Goal: Task Accomplishment & Management: Manage account settings

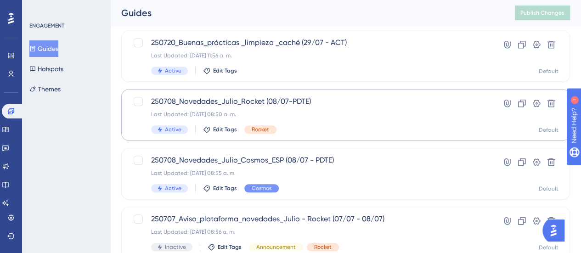
scroll to position [459, 0]
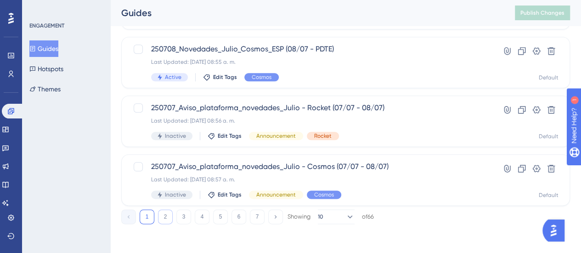
click at [170, 217] on button "2" at bounding box center [165, 216] width 15 height 15
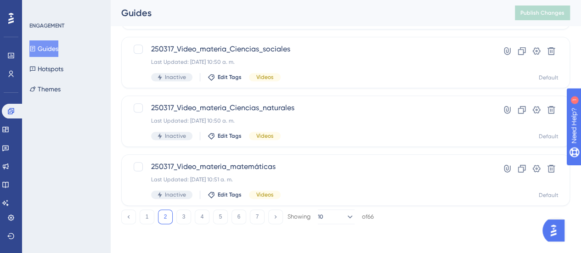
click at [155, 215] on div "1 2 3 4 5 6 7 Showing 10 of 66" at bounding box center [247, 216] width 252 height 15
click at [152, 213] on button "1" at bounding box center [147, 216] width 15 height 15
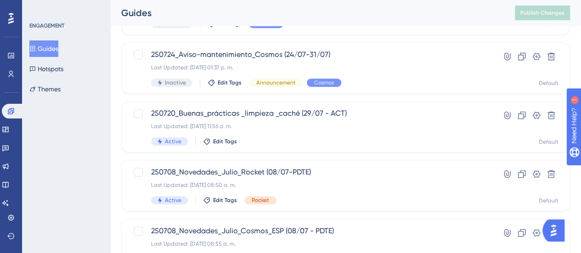
scroll to position [275, 0]
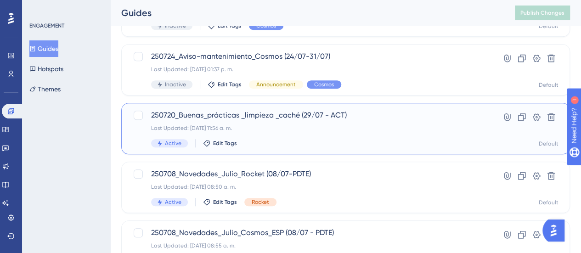
click at [303, 132] on div "250720_Buenas_prácticas _limpieza _caché (29/07 - ACT) Last Updated: 31 jul 202…" at bounding box center [308, 129] width 315 height 38
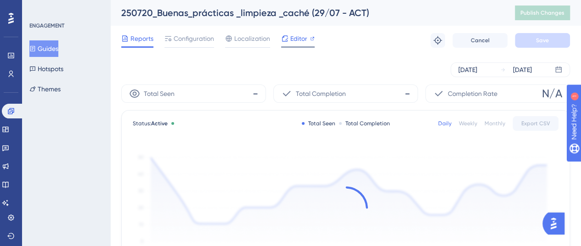
click at [304, 43] on span "Editor" at bounding box center [298, 38] width 17 height 11
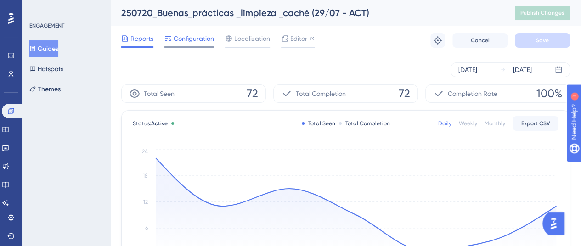
click at [182, 34] on span "Configuration" at bounding box center [193, 38] width 40 height 11
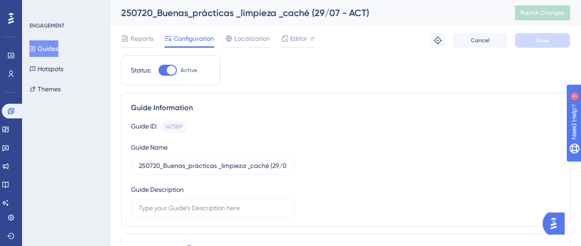
click at [173, 76] on div "Status: Active" at bounding box center [170, 70] width 99 height 30
click at [166, 67] on div at bounding box center [167, 70] width 18 height 11
click at [158, 70] on input "Active" at bounding box center [158, 70] width 0 height 0
checkbox input "false"
click at [540, 43] on span "Save" at bounding box center [542, 40] width 13 height 7
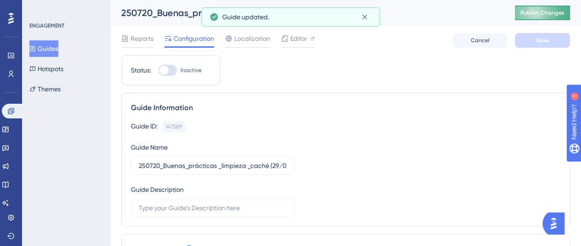
click at [541, 12] on span "Publish Changes" at bounding box center [542, 12] width 44 height 7
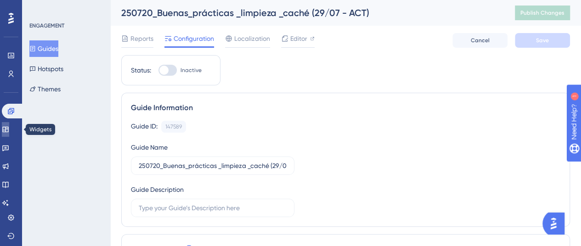
click at [8, 130] on icon at bounding box center [5, 130] width 6 height 6
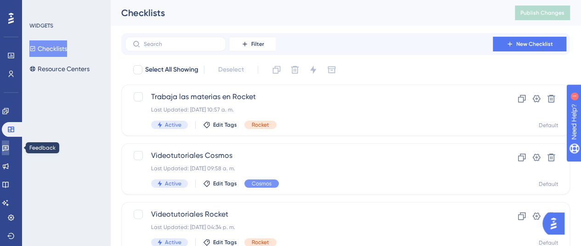
click at [9, 151] on icon at bounding box center [5, 147] width 7 height 7
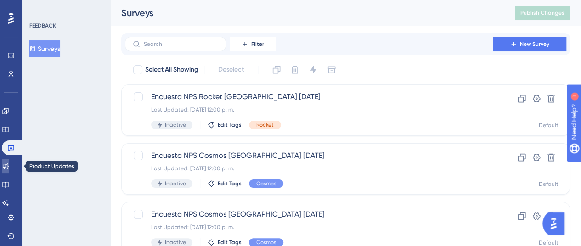
click at [9, 161] on link at bounding box center [5, 166] width 7 height 15
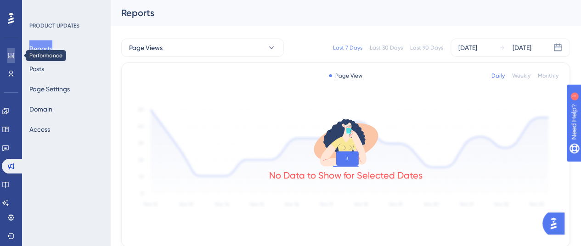
click at [14, 55] on icon at bounding box center [11, 56] width 6 height 6
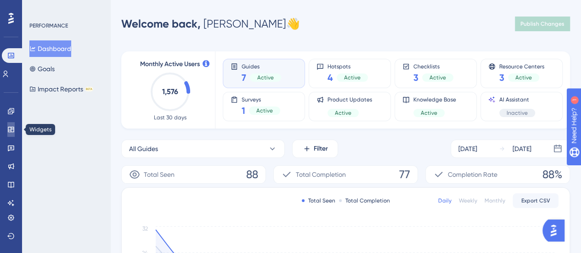
click at [12, 129] on icon at bounding box center [10, 129] width 7 height 7
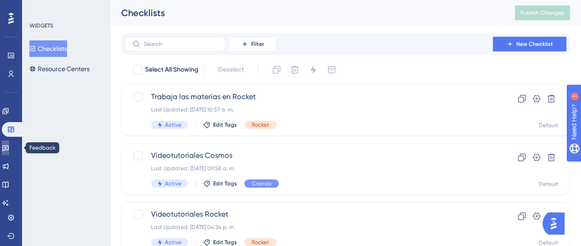
click at [9, 146] on icon at bounding box center [5, 147] width 7 height 7
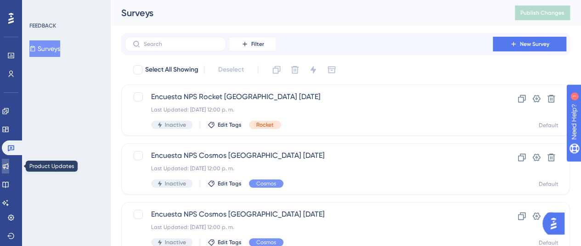
click at [9, 161] on link at bounding box center [5, 166] width 7 height 15
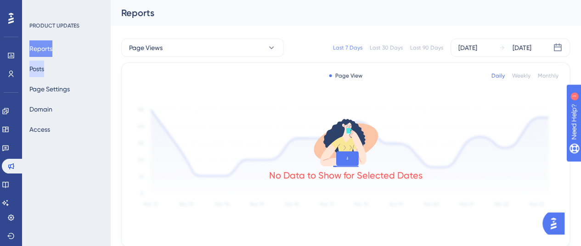
click at [44, 70] on button "Posts" at bounding box center [36, 69] width 15 height 17
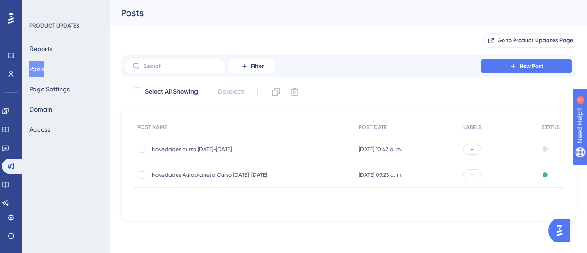
click at [230, 152] on div "Novedades curso 2025-2026 Novedades curso 2025-2026" at bounding box center [225, 149] width 147 height 26
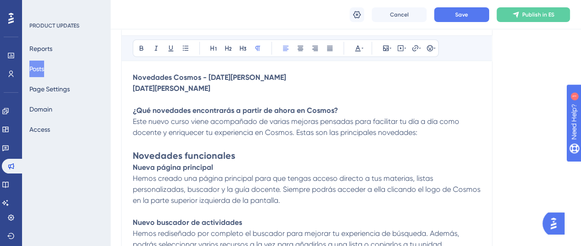
scroll to position [138, 0]
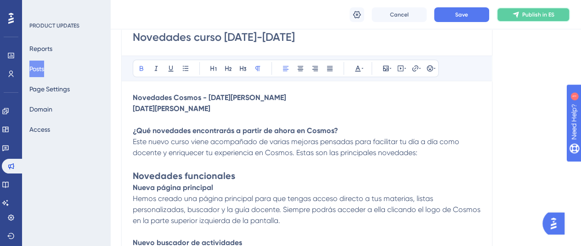
click at [546, 17] on span "Publish in ES" at bounding box center [538, 14] width 32 height 7
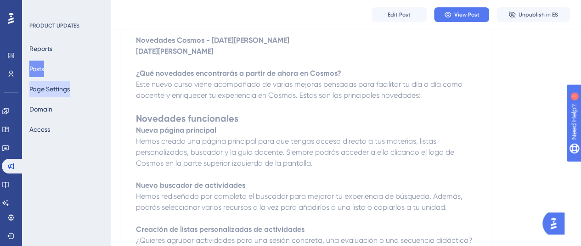
click at [54, 90] on button "Page Settings" at bounding box center [49, 89] width 40 height 17
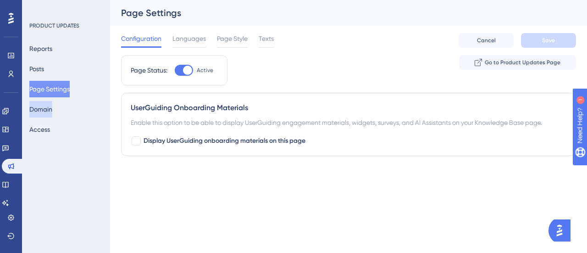
click at [51, 112] on button "Domain" at bounding box center [40, 109] width 23 height 17
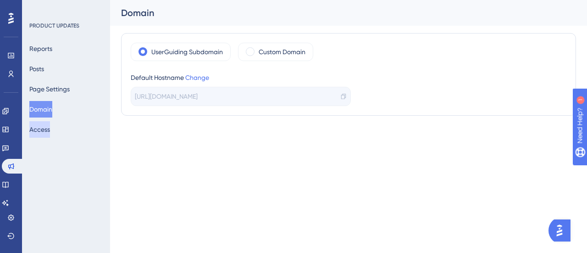
drag, startPoint x: 50, startPoint y: 132, endPoint x: 50, endPoint y: 107, distance: 24.3
click at [49, 133] on button "Access" at bounding box center [39, 129] width 21 height 17
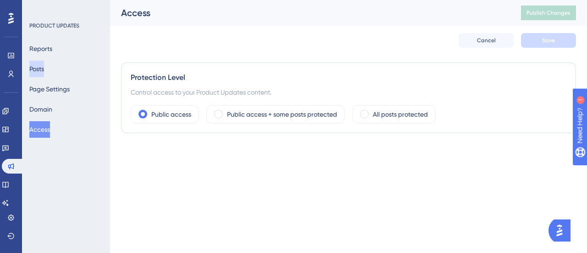
click at [44, 69] on button "Posts" at bounding box center [36, 69] width 15 height 17
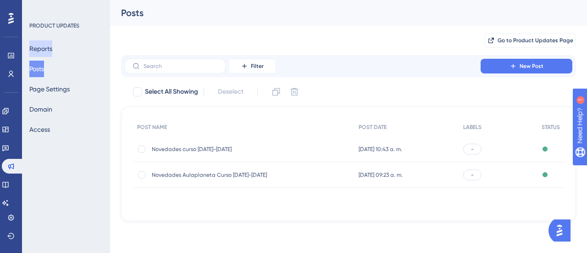
click at [48, 50] on button "Reports" at bounding box center [40, 48] width 23 height 17
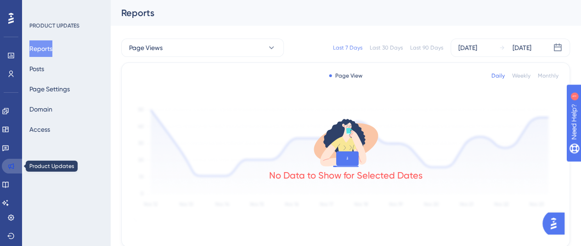
click at [6, 164] on link at bounding box center [13, 166] width 22 height 15
drag, startPoint x: 11, startPoint y: 24, endPoint x: 15, endPoint y: 52, distance: 27.8
click at [10, 25] on div at bounding box center [11, 18] width 15 height 15
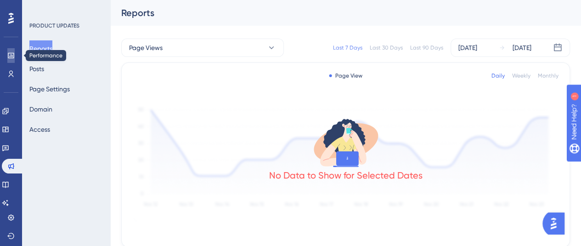
click at [15, 57] on link at bounding box center [10, 55] width 7 height 15
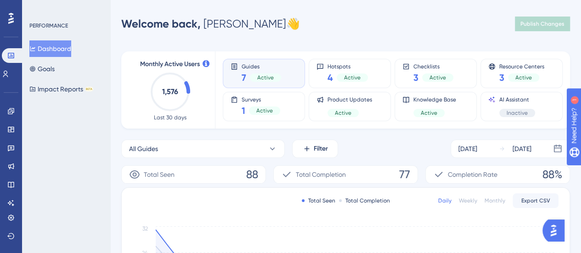
drag, startPoint x: 472, startPoint y: 36, endPoint x: 531, endPoint y: 36, distance: 58.3
click at [479, 25] on div "Welcome back, Adrián 👋 Publish Changes" at bounding box center [345, 24] width 448 height 18
click at [8, 120] on div "Engagement Widgets Feedback Product Updates Knowledge Base AI Assistant" at bounding box center [10, 157] width 7 height 106
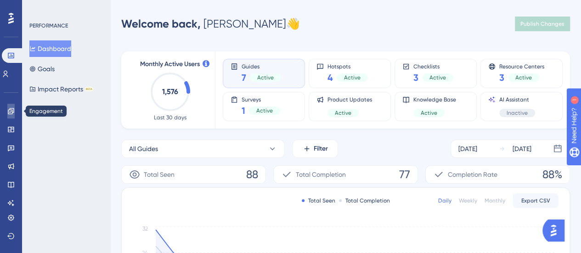
click at [15, 112] on link at bounding box center [10, 111] width 7 height 15
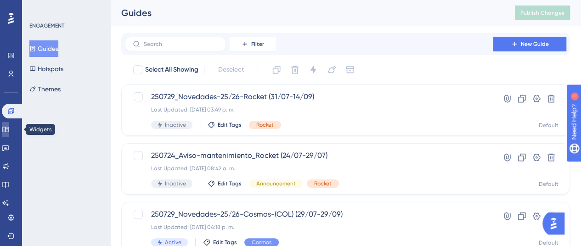
click at [8, 128] on icon at bounding box center [5, 130] width 6 height 6
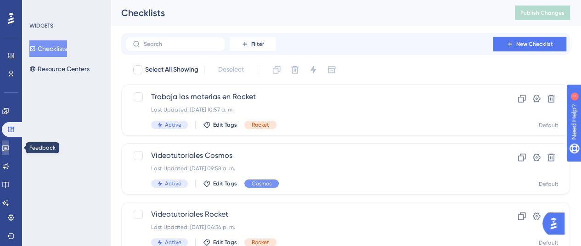
click at [8, 154] on link at bounding box center [5, 147] width 7 height 15
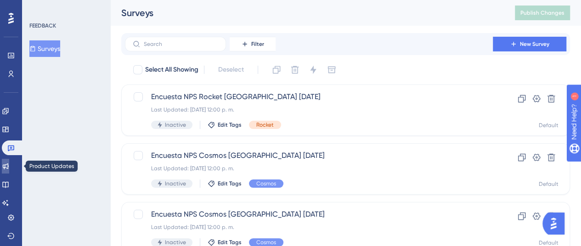
click at [9, 168] on icon at bounding box center [5, 165] width 7 height 7
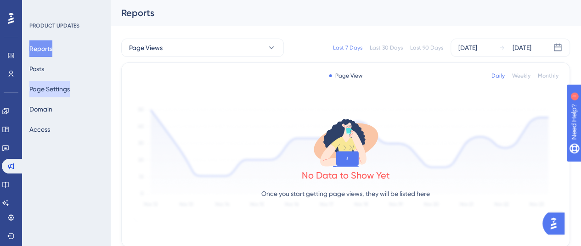
click at [64, 92] on button "Page Settings" at bounding box center [49, 89] width 40 height 17
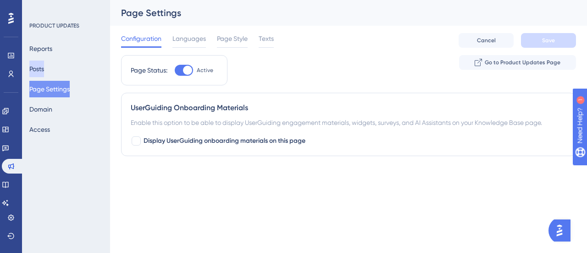
click at [39, 63] on button "Posts" at bounding box center [36, 69] width 15 height 17
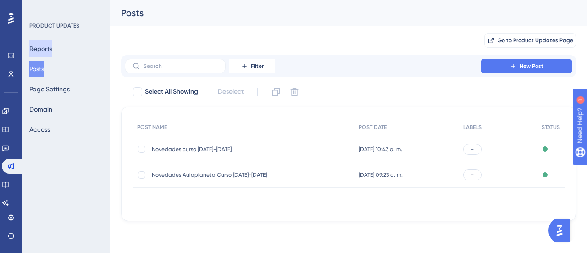
click at [44, 48] on button "Reports" at bounding box center [40, 48] width 23 height 17
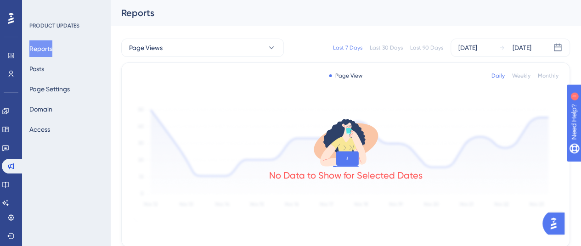
click at [40, 78] on div "Reports Posts Page Settings Domain Access" at bounding box center [66, 88] width 74 height 97
click at [44, 68] on button "Posts" at bounding box center [36, 69] width 15 height 17
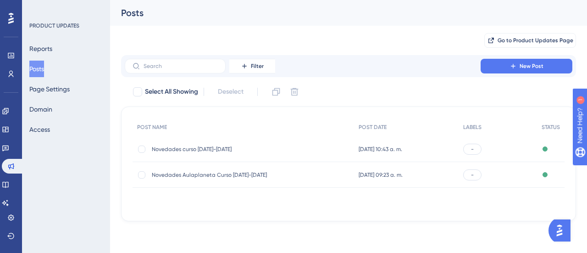
click at [456, 145] on div "22 jul 2025 10:43 a. m. 22 jul 2025 10:43 a. m." at bounding box center [406, 149] width 104 height 26
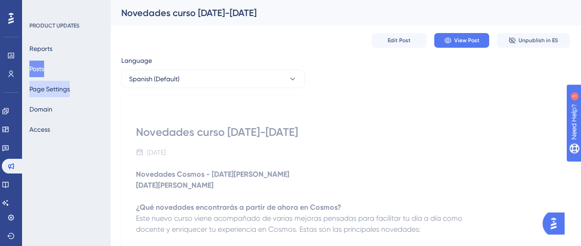
click at [60, 86] on button "Page Settings" at bounding box center [49, 89] width 40 height 17
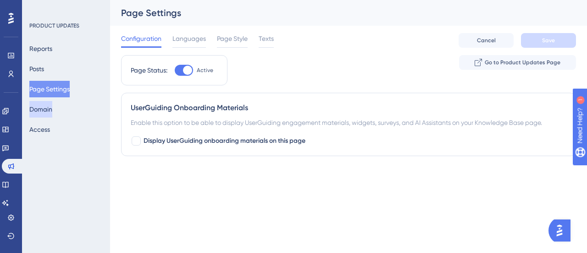
click at [39, 112] on button "Domain" at bounding box center [40, 109] width 23 height 17
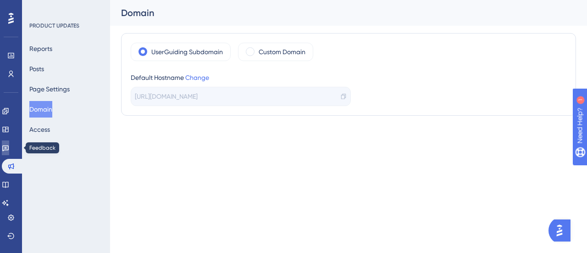
click at [9, 149] on icon at bounding box center [5, 148] width 6 height 6
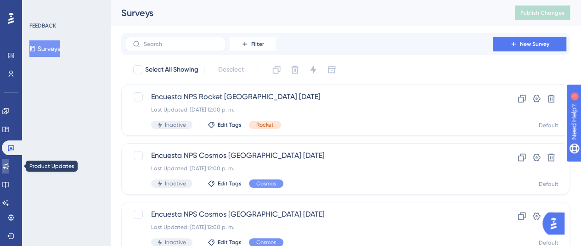
click at [9, 164] on icon at bounding box center [5, 165] width 7 height 7
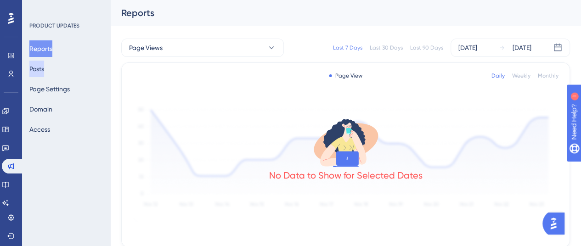
click at [44, 69] on button "Posts" at bounding box center [36, 69] width 15 height 17
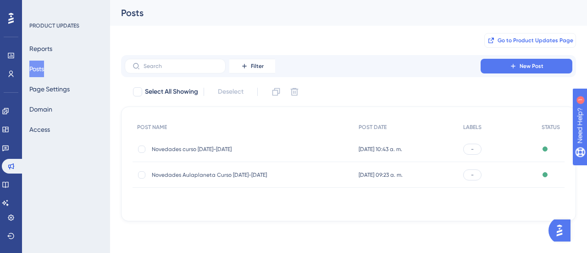
click at [517, 40] on span "Go to Product Updates Page" at bounding box center [536, 40] width 76 height 7
